Goal: Task Accomplishment & Management: Use online tool/utility

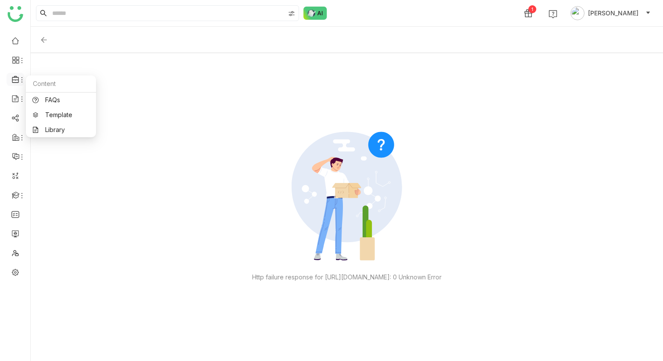
click at [14, 79] on icon at bounding box center [16, 79] width 8 height 8
click at [54, 128] on link "Library" at bounding box center [60, 130] width 57 height 6
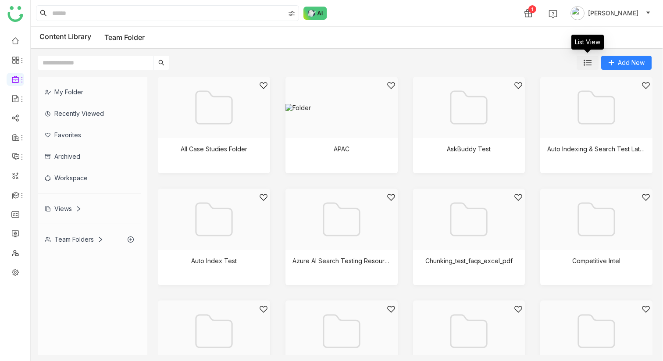
click at [586, 61] on img at bounding box center [587, 63] width 8 height 8
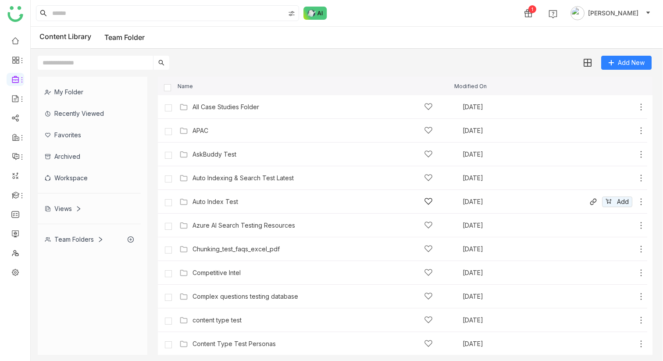
click at [223, 193] on div "Auto Index Test [DATE] Add" at bounding box center [402, 202] width 489 height 24
click at [223, 200] on div "Auto Index Test" at bounding box center [215, 201] width 46 height 7
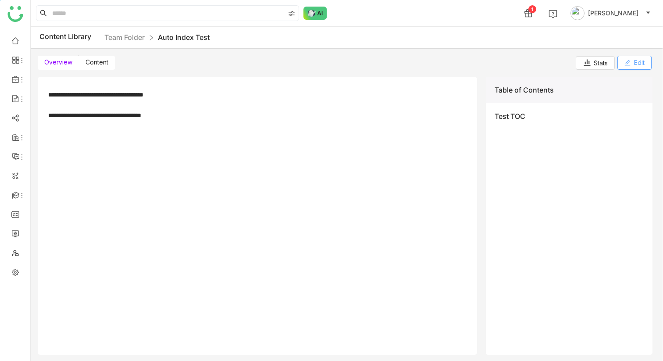
click at [627, 62] on icon at bounding box center [627, 63] width 6 height 6
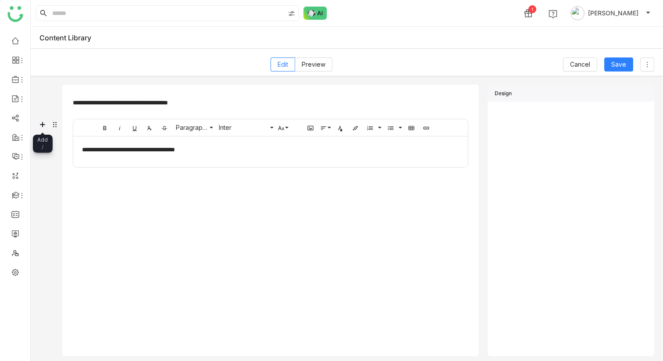
click at [43, 125] on icon at bounding box center [42, 124] width 11 height 11
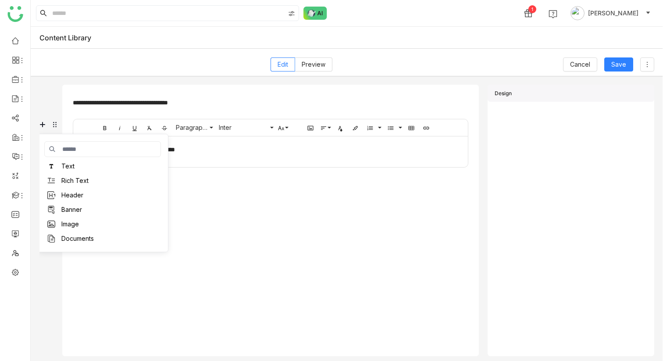
click at [85, 239] on div "Documents" at bounding box center [77, 238] width 32 height 9
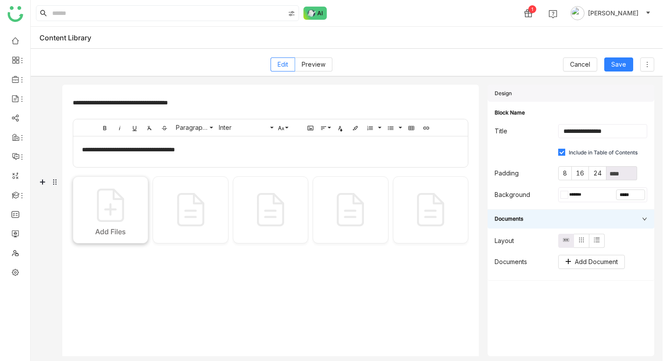
click at [117, 206] on img at bounding box center [111, 205] width 44 height 44
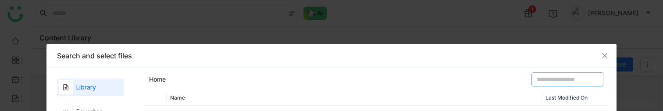
click at [546, 72] on input at bounding box center [567, 79] width 72 height 14
type input "**********"
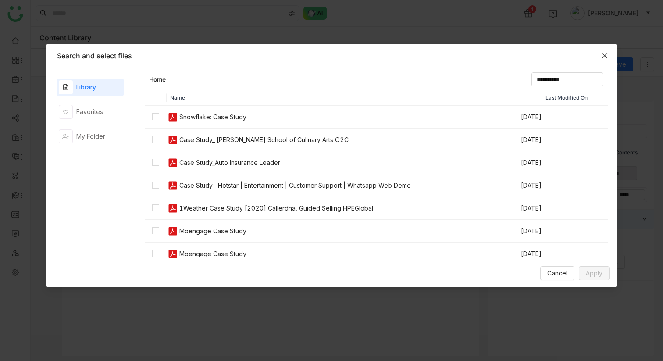
click at [605, 57] on icon "Close" at bounding box center [604, 55] width 5 height 5
